Goal: Task Accomplishment & Management: Complete application form

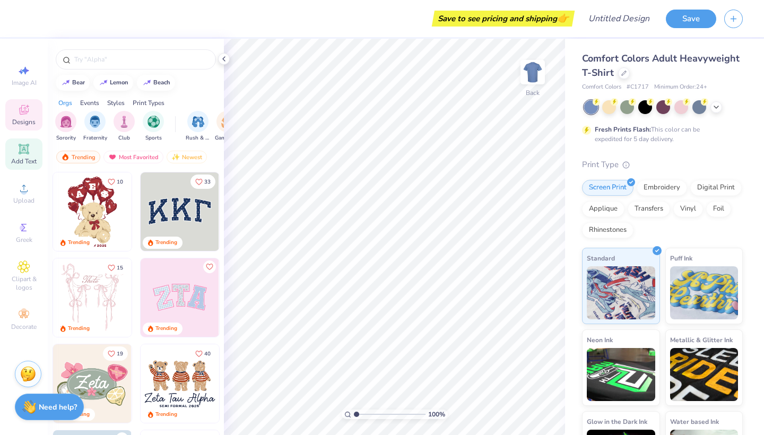
click at [25, 157] on span "Add Text" at bounding box center [23, 161] width 25 height 8
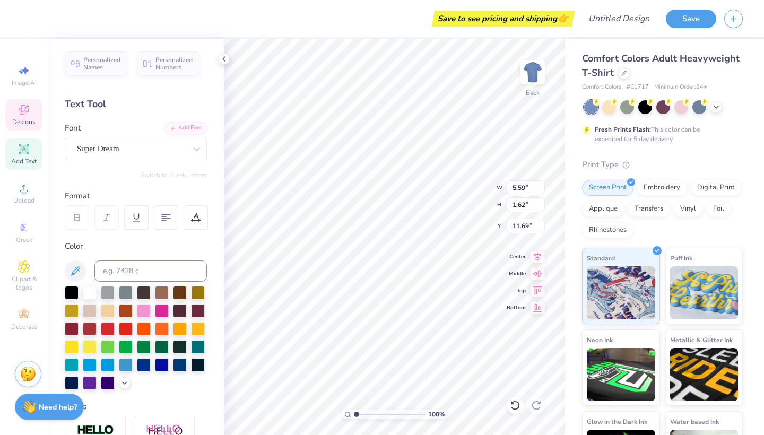
click at [26, 118] on span "Designs" at bounding box center [23, 122] width 23 height 8
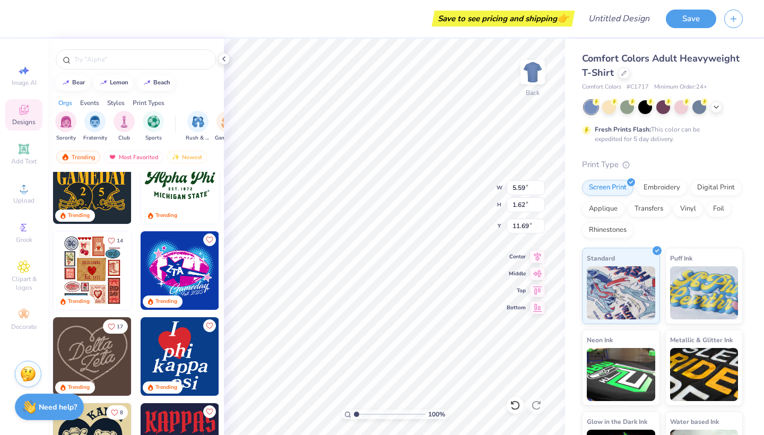
scroll to position [375, 0]
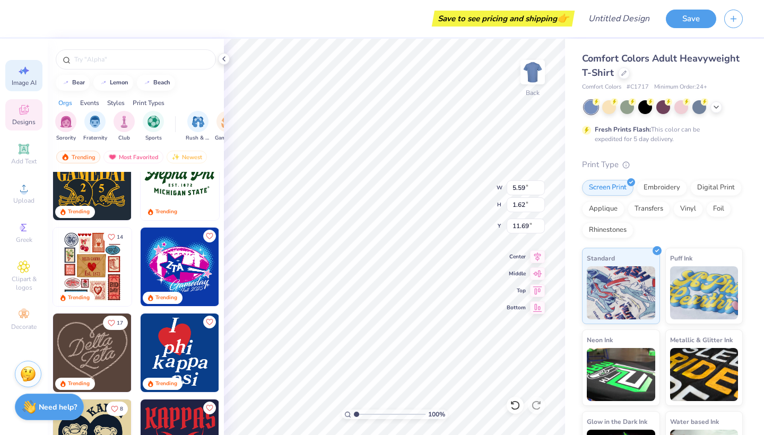
click at [26, 85] on span "Image AI" at bounding box center [24, 83] width 25 height 8
select select "4"
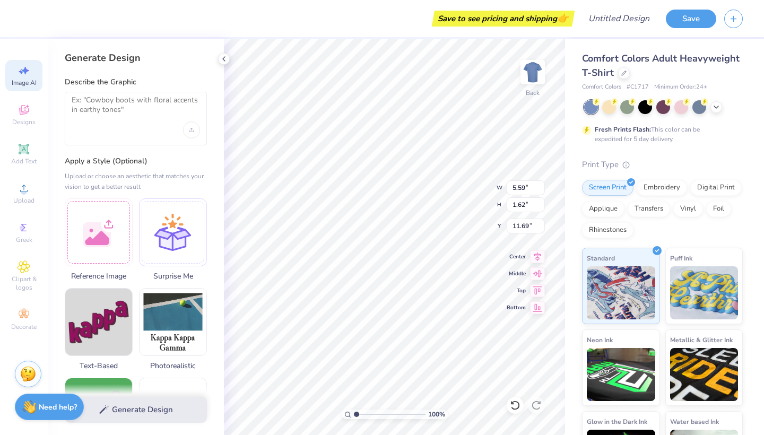
click at [141, 123] on div at bounding box center [136, 119] width 142 height 54
click at [187, 131] on div "Upload image" at bounding box center [191, 129] width 17 height 17
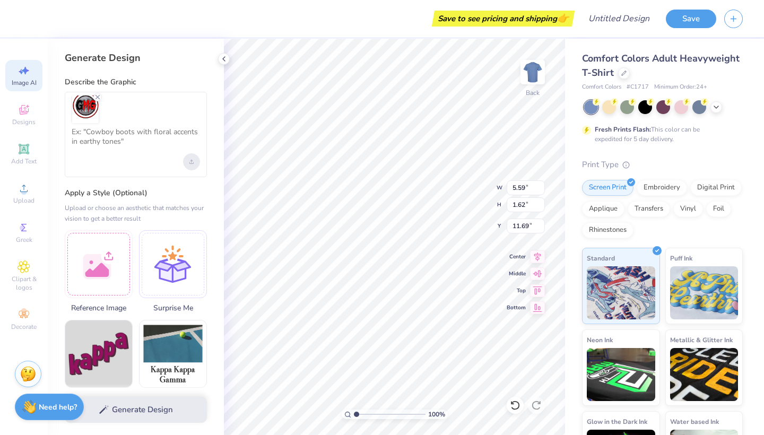
click at [193, 160] on icon "Upload image" at bounding box center [191, 162] width 4 height 4
click at [192, 160] on icon "Upload image" at bounding box center [192, 161] width 0 height 3
click at [150, 135] on textarea at bounding box center [136, 140] width 128 height 27
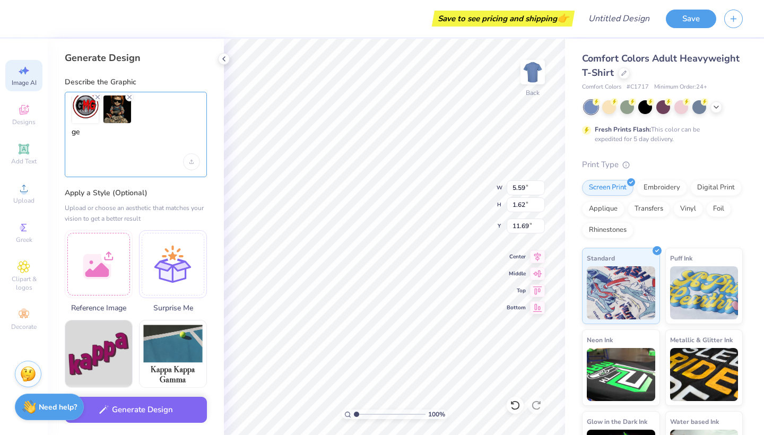
type textarea "g"
type textarea "make a shirt out of it"
click at [168, 185] on div "Generate Design Describe the Graphic make a shirt out of it Apply a Style (Opti…" at bounding box center [136, 237] width 176 height 396
click at [29, 123] on span "Designs" at bounding box center [23, 122] width 23 height 8
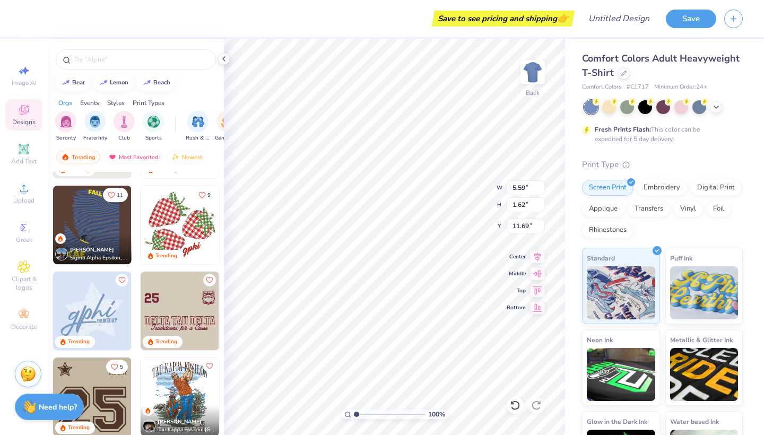
scroll to position [1456, 0]
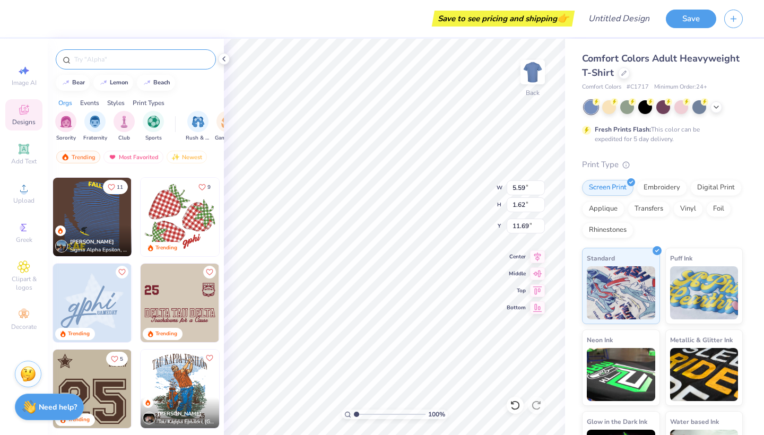
click at [137, 60] on input "text" at bounding box center [141, 59] width 136 height 11
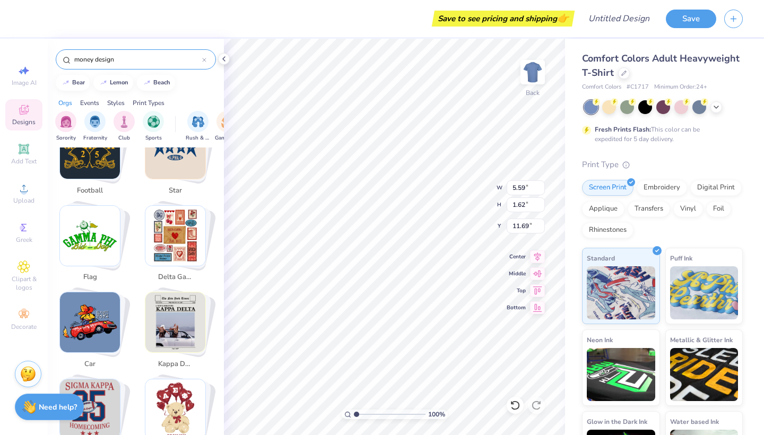
scroll to position [482, 0]
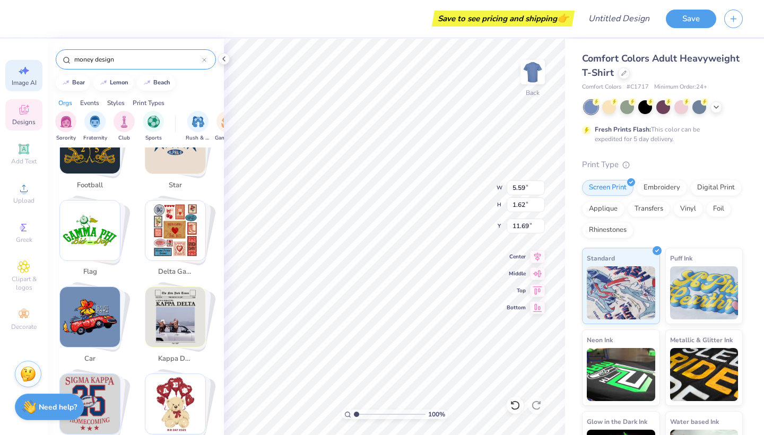
type input "money design"
click at [22, 77] on div "Image AI" at bounding box center [23, 75] width 37 height 31
select select "4"
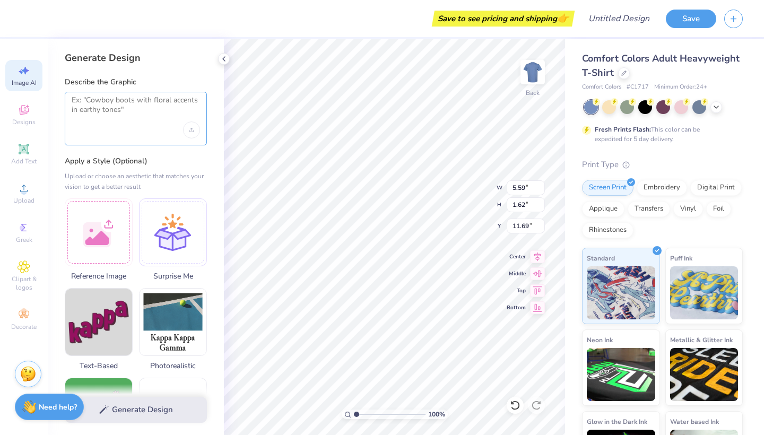
click at [149, 108] on textarea at bounding box center [136, 108] width 128 height 27
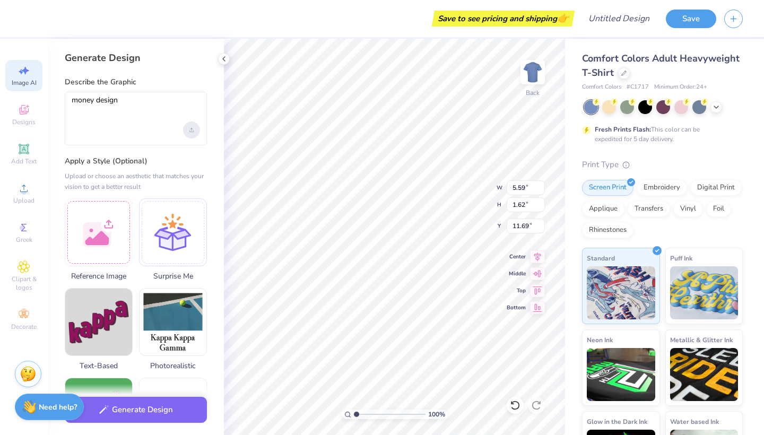
click at [197, 133] on div "Upload image" at bounding box center [191, 129] width 17 height 17
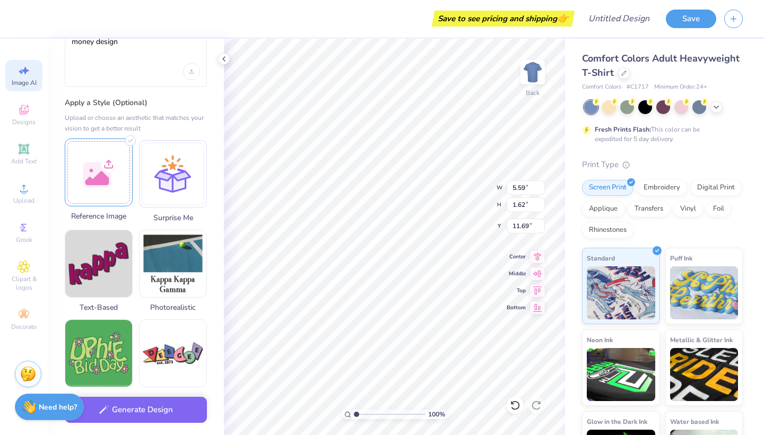
click at [121, 168] on div at bounding box center [99, 172] width 68 height 68
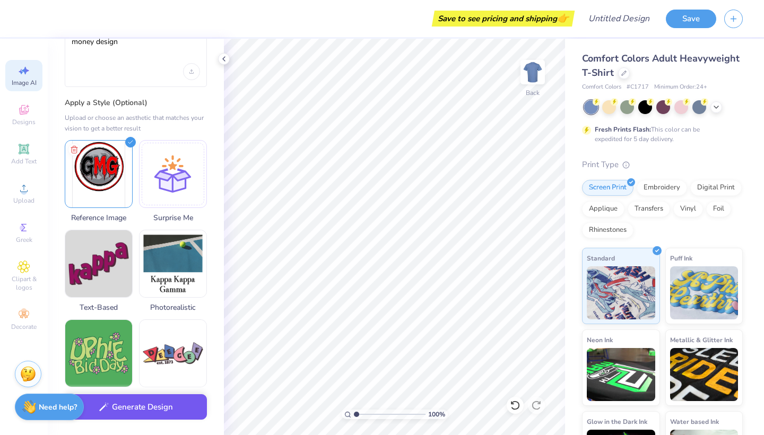
click at [159, 410] on button "Generate Design" at bounding box center [136, 407] width 142 height 26
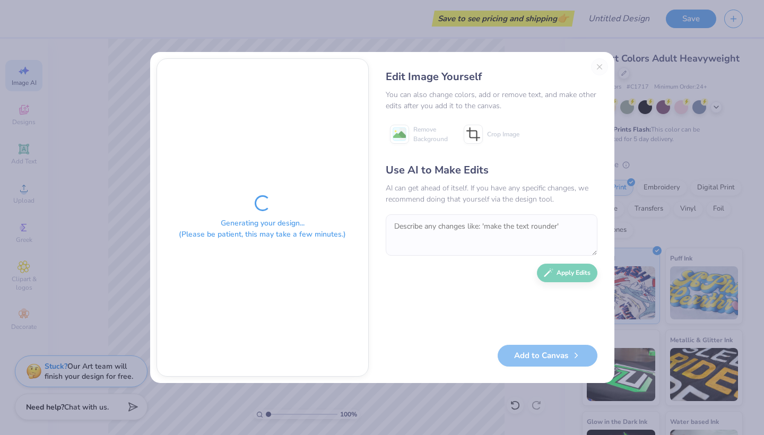
click at [600, 66] on div "Edit Image Yourself You can also change colors, add or remove text, and make ot…" at bounding box center [491, 217] width 233 height 318
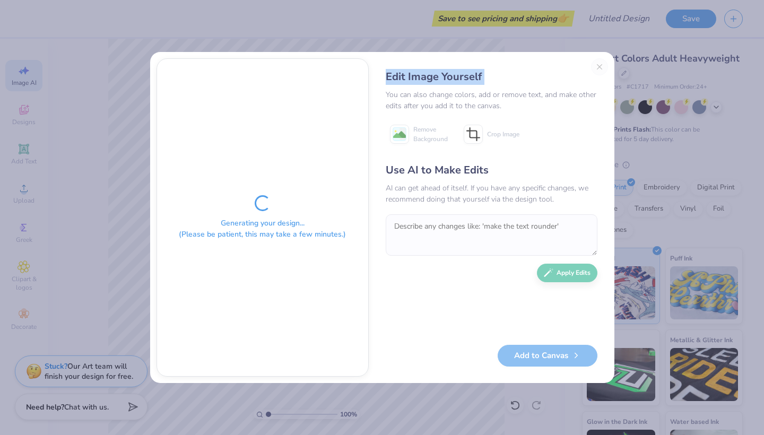
click at [600, 66] on div "Edit Image Yourself You can also change colors, add or remove text, and make ot…" at bounding box center [491, 217] width 233 height 318
click at [605, 67] on div "Edit Image Yourself You can also change colors, add or remove text, and make ot…" at bounding box center [491, 217] width 233 height 318
click at [602, 66] on div "Edit Image Yourself You can also change colors, add or remove text, and make ot…" at bounding box center [491, 217] width 233 height 318
click at [598, 65] on div "Edit Image Yourself You can also change colors, add or remove text, and make ot…" at bounding box center [491, 217] width 233 height 318
click at [600, 60] on div "Edit Image Yourself You can also change colors, add or remove text, and make ot…" at bounding box center [491, 217] width 233 height 318
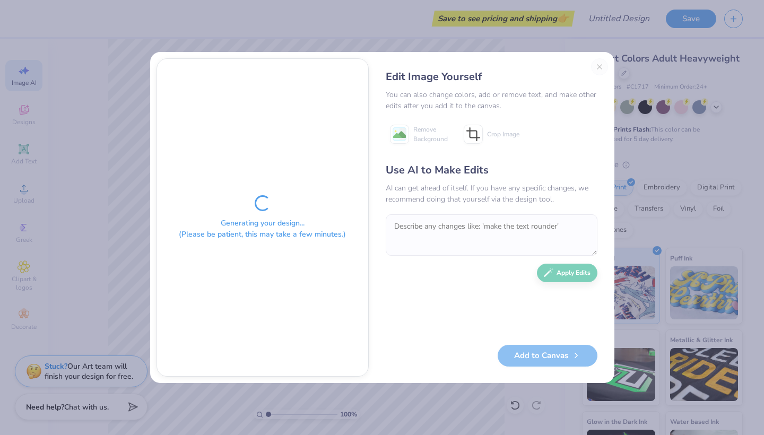
click at [599, 64] on div "Edit Image Yourself You can also change colors, add or remove text, and make ot…" at bounding box center [491, 217] width 233 height 318
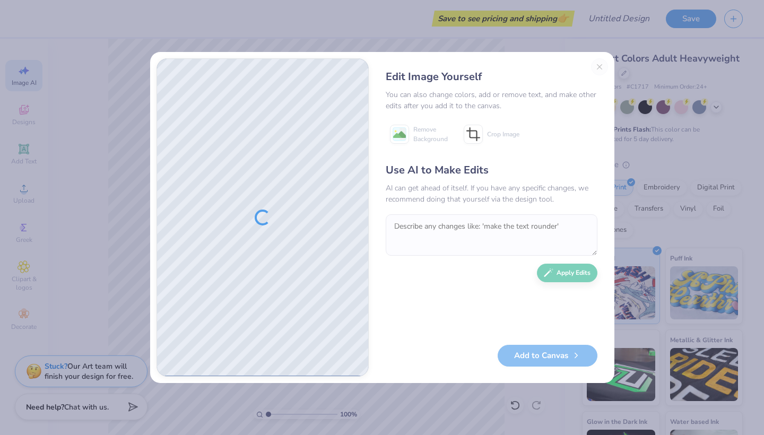
click at [598, 65] on div "Edit Image Yourself You can also change colors, add or remove text, and make ot…" at bounding box center [491, 217] width 233 height 318
click at [599, 64] on div "Edit Image Yourself You can also change colors, add or remove text, and make ot…" at bounding box center [491, 217] width 233 height 318
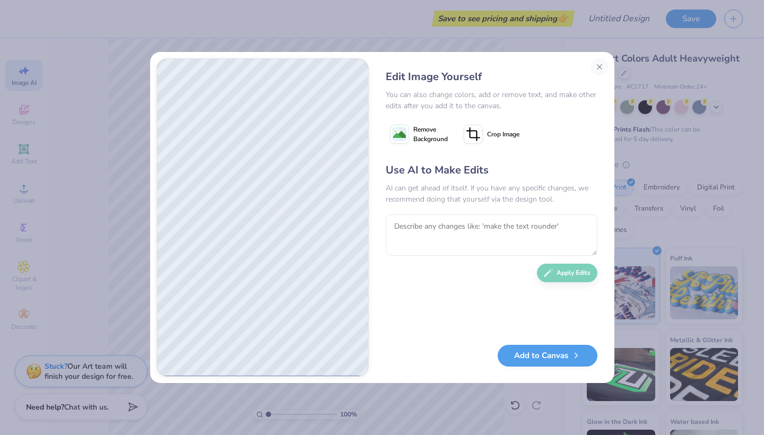
click at [599, 64] on div "Edit Image Yourself You can also change colors, add or remove text, and make ot…" at bounding box center [382, 217] width 464 height 331
click at [599, 64] on button "Close" at bounding box center [599, 66] width 17 height 17
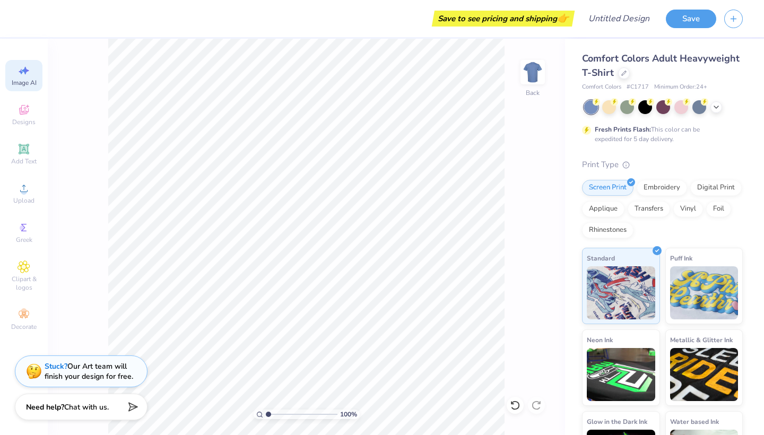
click at [30, 78] on div "Image AI" at bounding box center [23, 75] width 37 height 31
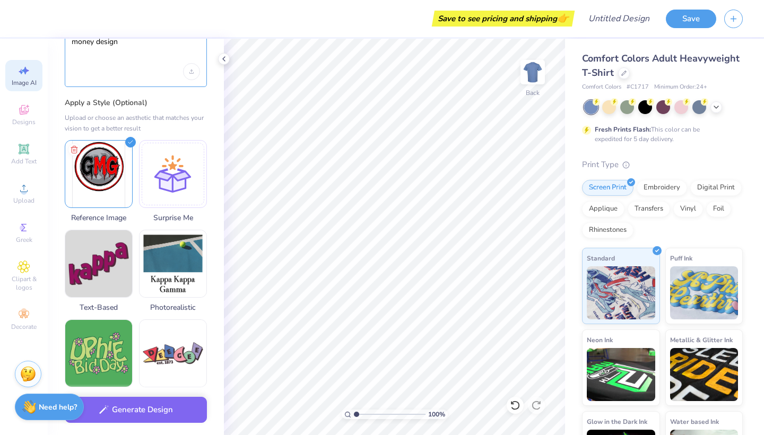
click at [130, 60] on textarea "money design" at bounding box center [136, 50] width 128 height 27
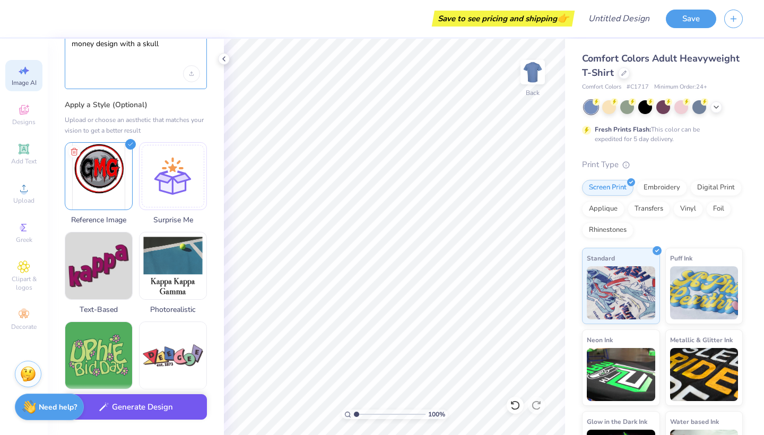
type textarea "money design with a skull"
click at [115, 421] on div "Generate Design" at bounding box center [136, 409] width 176 height 51
click at [137, 414] on button "Generate Design" at bounding box center [136, 407] width 142 height 26
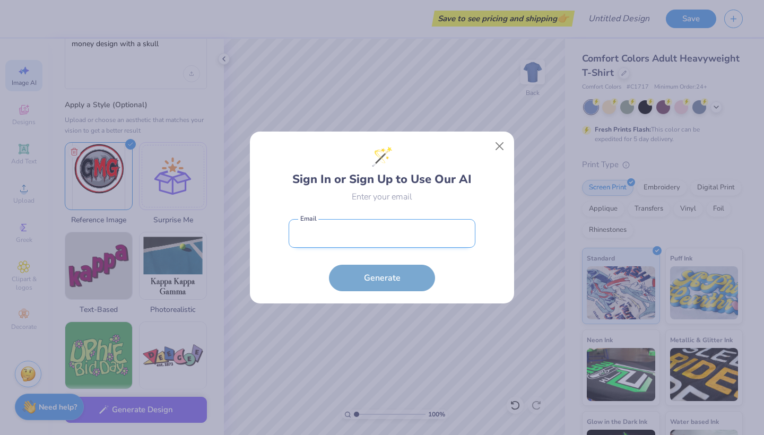
click at [402, 236] on input "email" at bounding box center [382, 233] width 187 height 29
type input "bj"
type input "[EMAIL_ADDRESS][DOMAIN_NAME]"
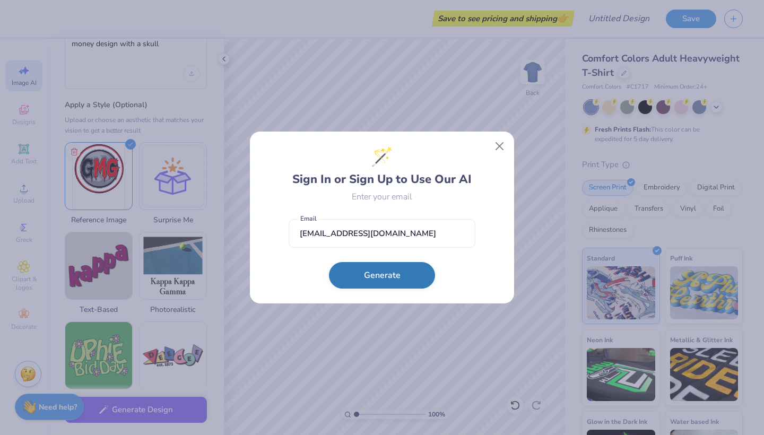
click at [391, 279] on button "Generate" at bounding box center [382, 275] width 106 height 27
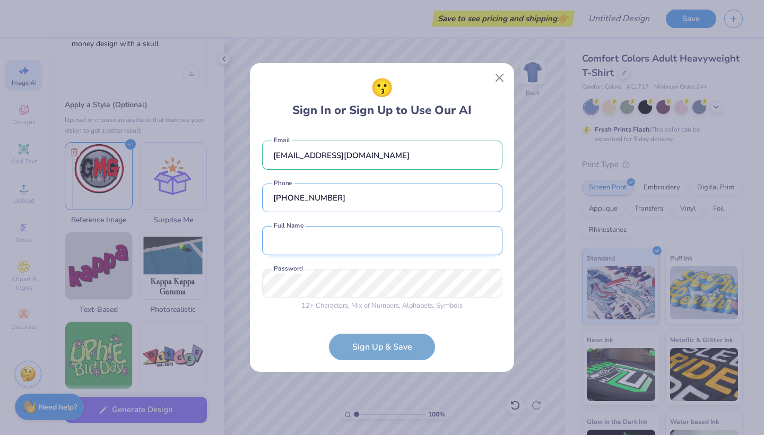
type input "[PHONE_NUMBER]"
type input "[PERSON_NAME]"
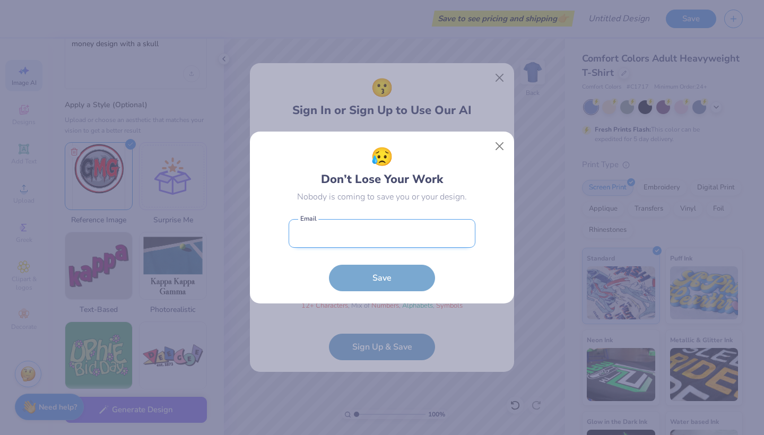
click at [433, 233] on input "email" at bounding box center [382, 233] width 187 height 29
type input "bj"
type input "[EMAIL_ADDRESS][DOMAIN_NAME]"
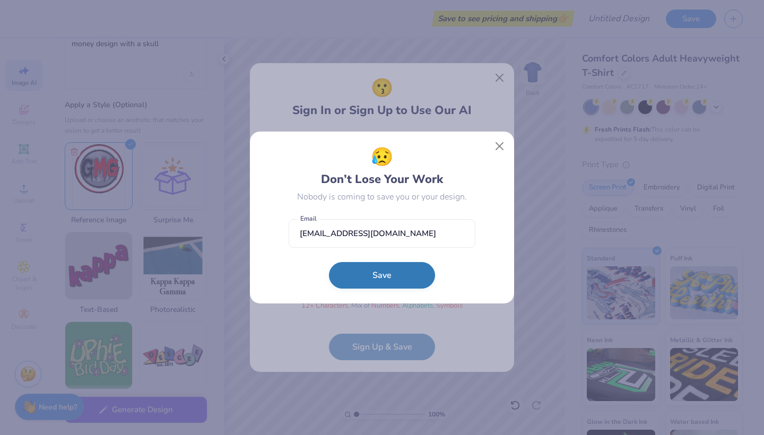
click at [372, 271] on button "Save" at bounding box center [382, 275] width 106 height 27
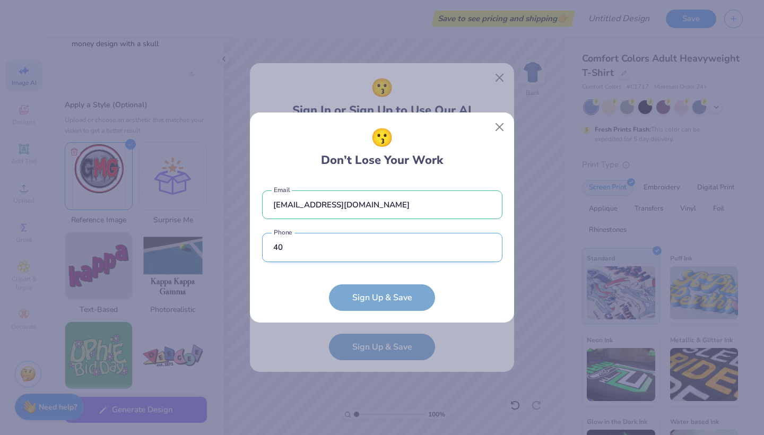
type input "407"
type input "[PHONE_NUMBER]"
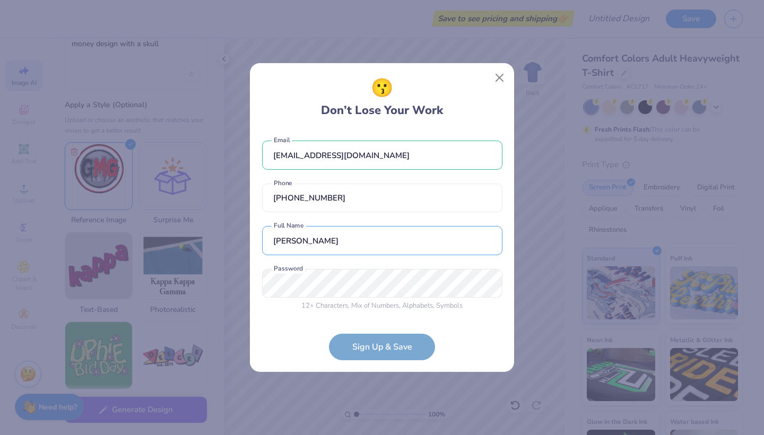
type input "[PERSON_NAME]"
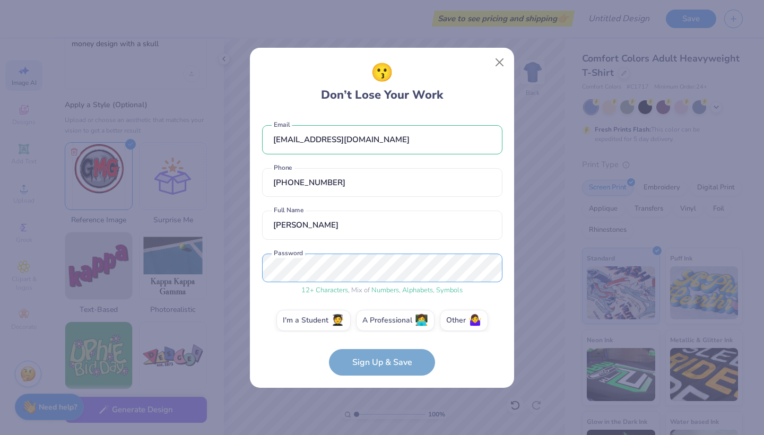
scroll to position [9, 0]
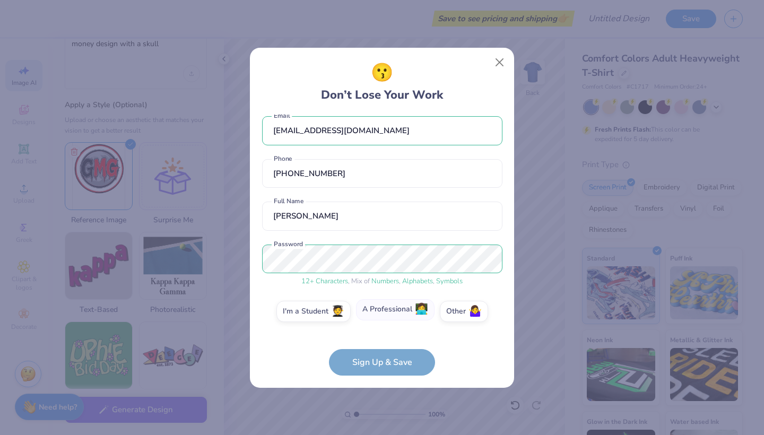
click at [401, 308] on label "A Professional 👩‍💻" at bounding box center [395, 309] width 79 height 21
click at [386, 319] on input "A Professional 👩‍💻" at bounding box center [382, 322] width 7 height 7
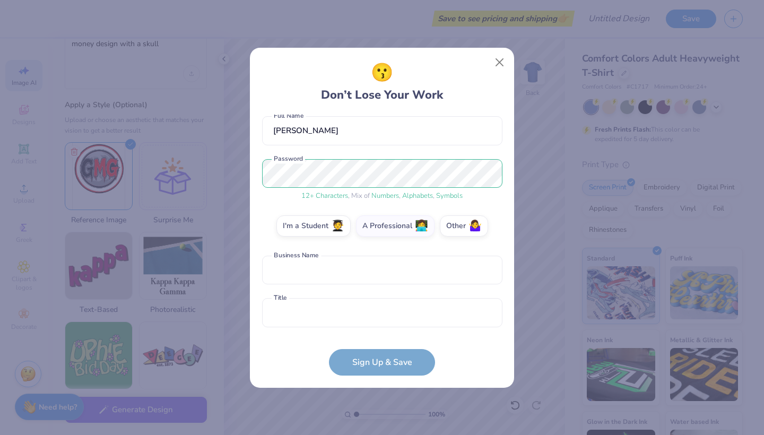
click at [349, 255] on div "[EMAIL_ADDRESS][DOMAIN_NAME] Email [PHONE_NUMBER] Phone [PERSON_NAME] Full Name…" at bounding box center [382, 224] width 240 height 218
type input "GMG"
click at [357, 316] on input "text" at bounding box center [382, 312] width 240 height 29
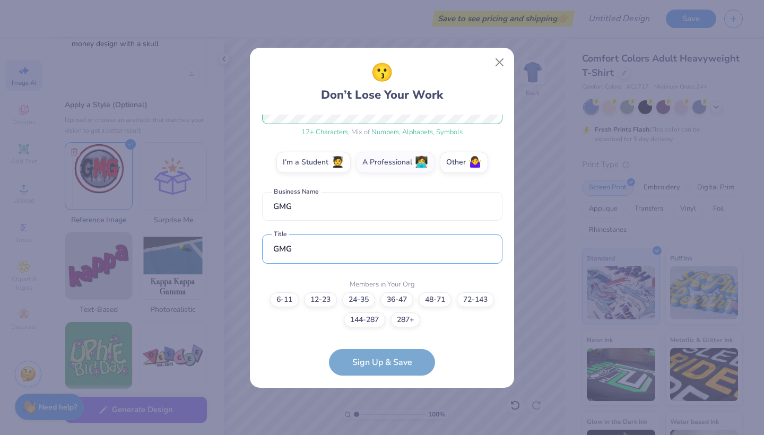
type input "GMG"
click at [318, 337] on form "[EMAIL_ADDRESS][DOMAIN_NAME] Email [PHONE_NUMBER] Phone [PERSON_NAME] Full Name…" at bounding box center [382, 245] width 240 height 261
click at [325, 299] on label "12-23" at bounding box center [320, 298] width 33 height 15
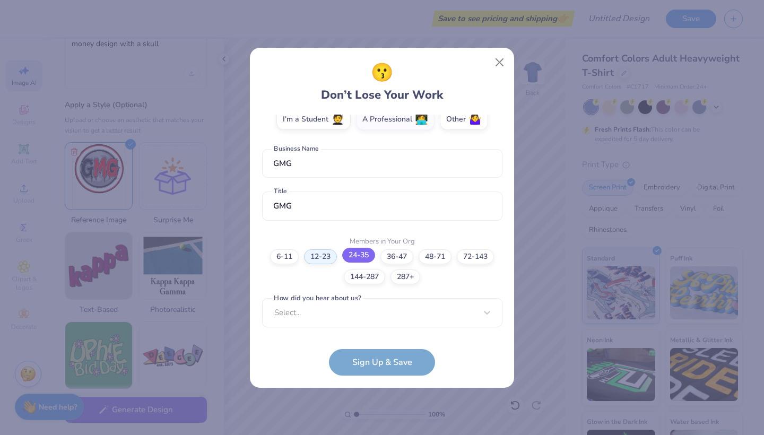
click at [360, 249] on label "24-35" at bounding box center [358, 255] width 33 height 15
click at [490, 119] on div "I'm a Student 🧑‍🎓 A Professional 👩‍💻 Other 🤷‍♀️" at bounding box center [382, 122] width 240 height 27
click at [466, 119] on label "Other 🤷‍♀️" at bounding box center [464, 117] width 48 height 21
click at [386, 319] on input "Other 🤷‍♀️" at bounding box center [382, 322] width 7 height 7
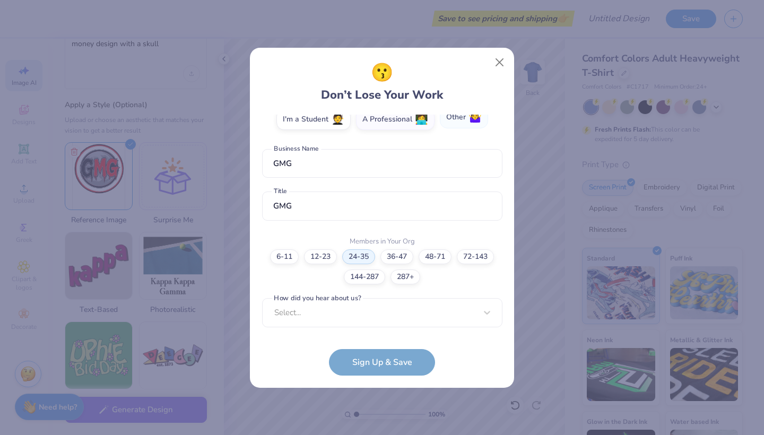
scroll to position [52, 0]
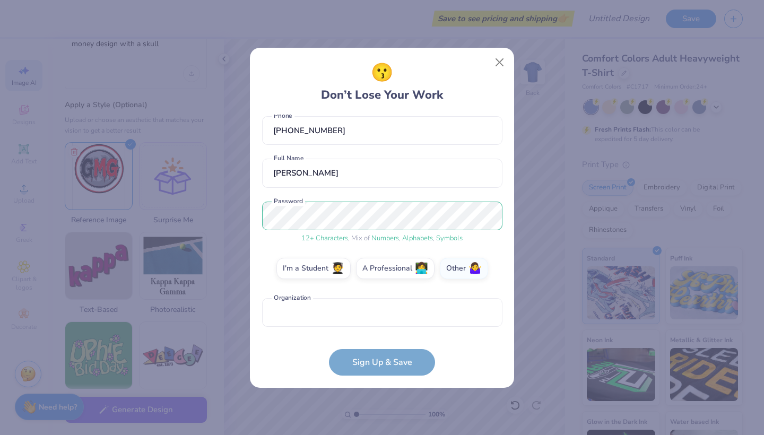
click at [376, 368] on form "[EMAIL_ADDRESS][DOMAIN_NAME] Email [PHONE_NUMBER] Phone [PERSON_NAME] Full Name…" at bounding box center [382, 245] width 240 height 261
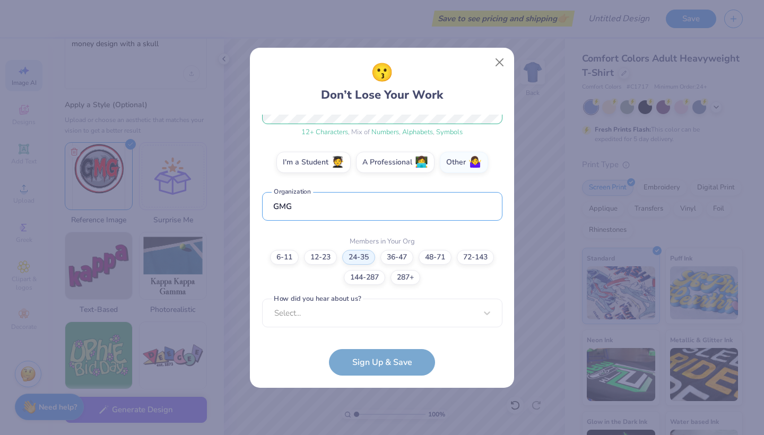
type input "GMG"
click at [361, 327] on div "[EMAIL_ADDRESS][DOMAIN_NAME] Email [PHONE_NUMBER] Phone [PERSON_NAME] Full Name…" at bounding box center [382, 224] width 240 height 218
click at [373, 307] on div "option Pinterest focused, 1 of 15. 15 results available. Use Up and Down to cho…" at bounding box center [382, 396] width 240 height 194
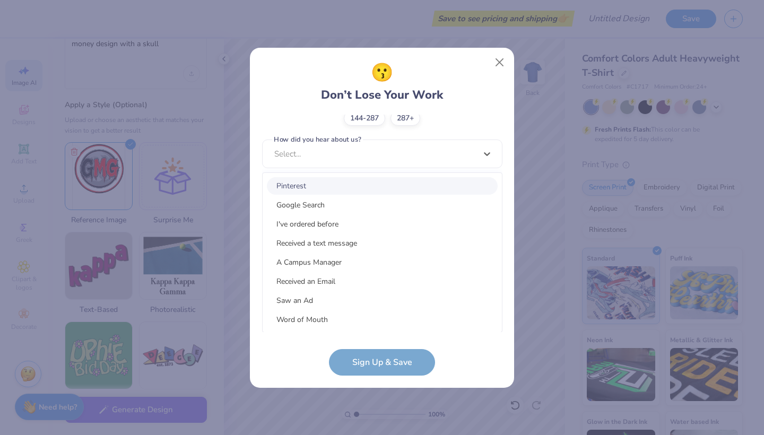
click at [366, 191] on div "Pinterest" at bounding box center [382, 186] width 231 height 18
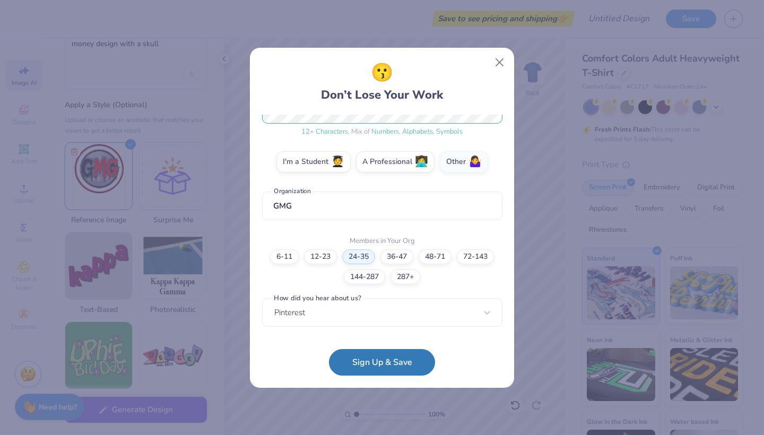
scroll to position [158, 0]
click at [378, 367] on button "Sign Up & Save" at bounding box center [382, 359] width 106 height 27
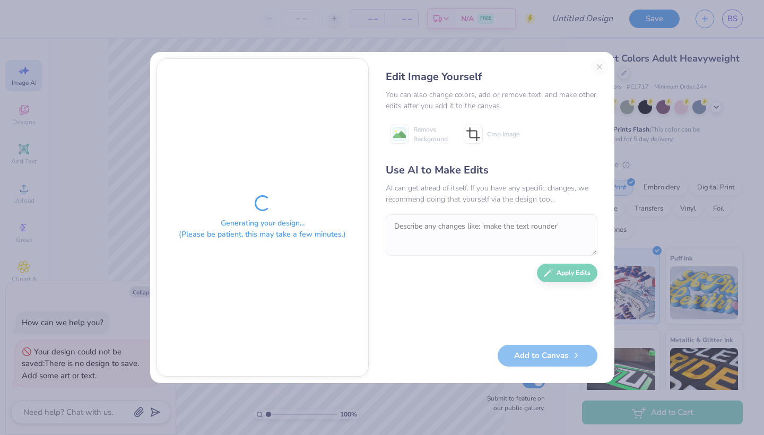
type textarea "x"
